Goal: Navigation & Orientation: Find specific page/section

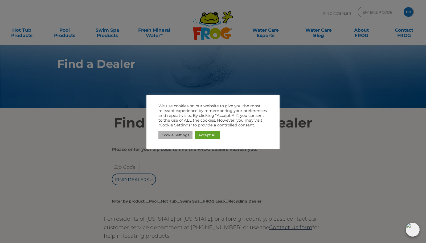
click at [185, 135] on link "Cookie Settings" at bounding box center [175, 135] width 34 height 8
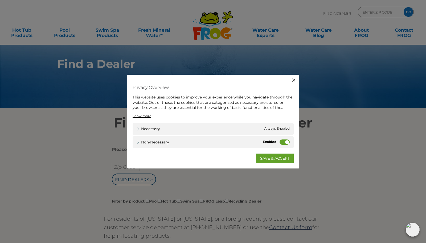
click at [286, 143] on label "Non-necessary" at bounding box center [285, 141] width 10 height 5
click at [0, 0] on input "Non-necessary" at bounding box center [0, 0] width 0 height 0
click at [275, 155] on link "SAVE & ACCEPT" at bounding box center [275, 158] width 38 height 10
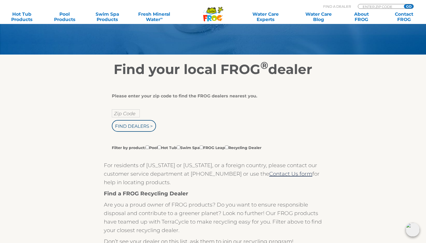
scroll to position [73, 0]
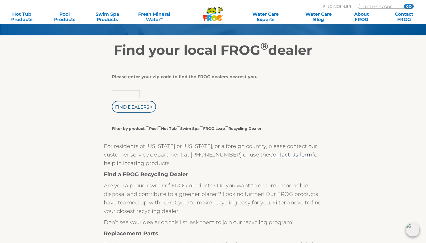
click at [126, 93] on input "text" at bounding box center [126, 94] width 28 height 8
type input "33914"
click at [127, 103] on input "Find Dealers >" at bounding box center [134, 107] width 44 height 12
click at [145, 107] on input "Find Dealers >" at bounding box center [134, 107] width 44 height 12
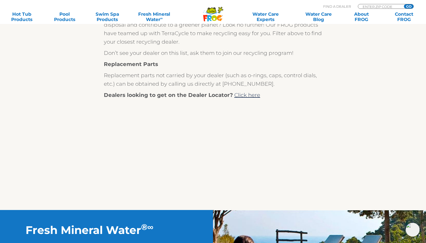
scroll to position [244, 0]
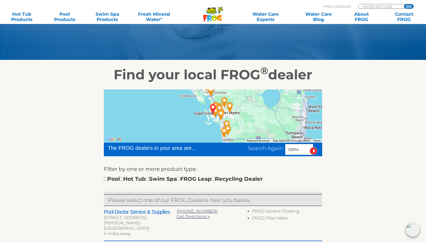
scroll to position [52, 0]
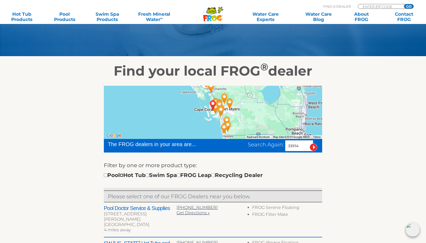
click at [123, 176] on input "checkbox" at bounding box center [121, 175] width 3 height 3
checkbox input "true"
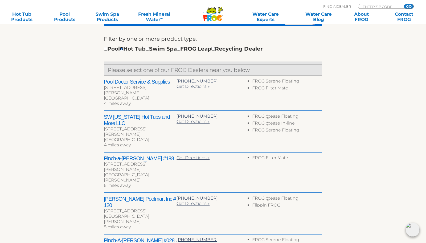
scroll to position [179, 0]
